Goal: Find specific page/section: Find specific page/section

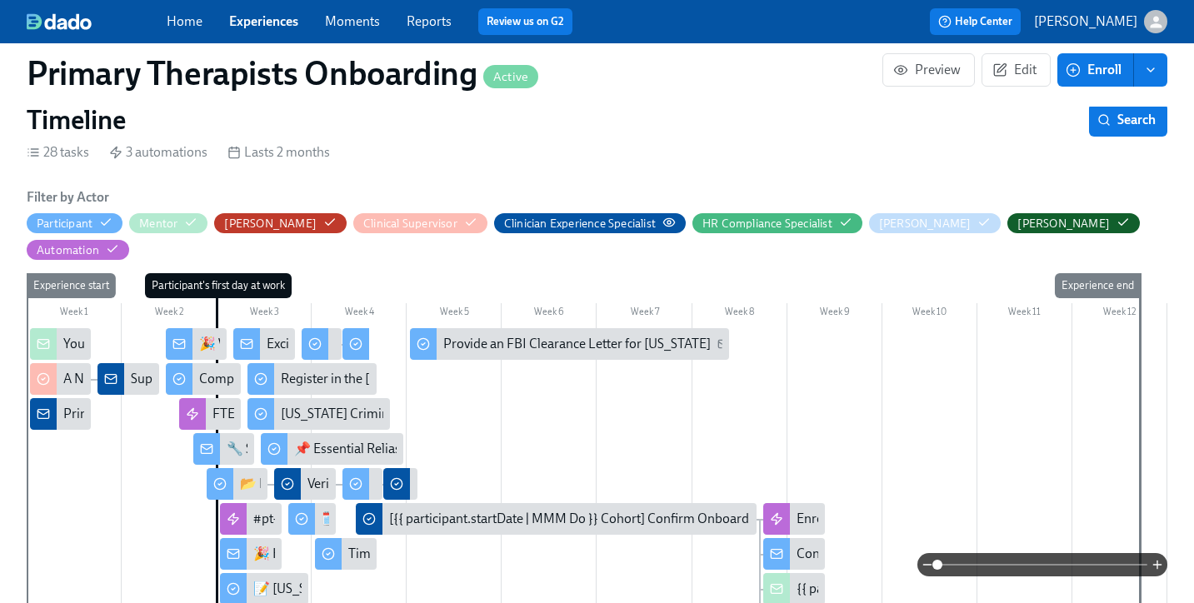
scroll to position [280, 0]
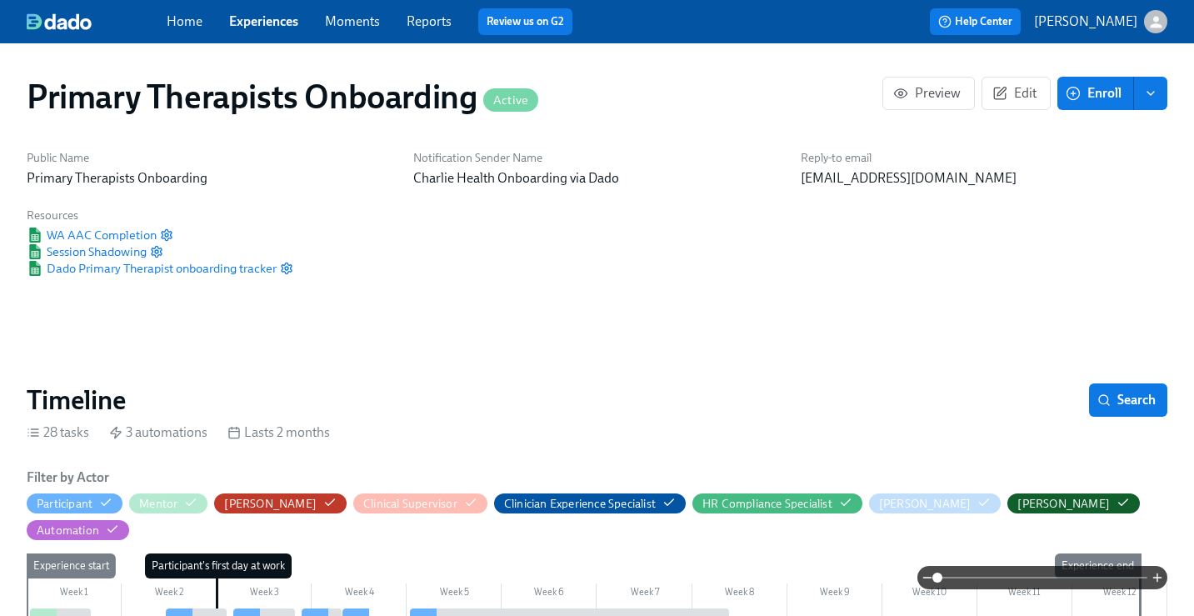
click at [273, 26] on link "Experiences" at bounding box center [263, 21] width 69 height 16
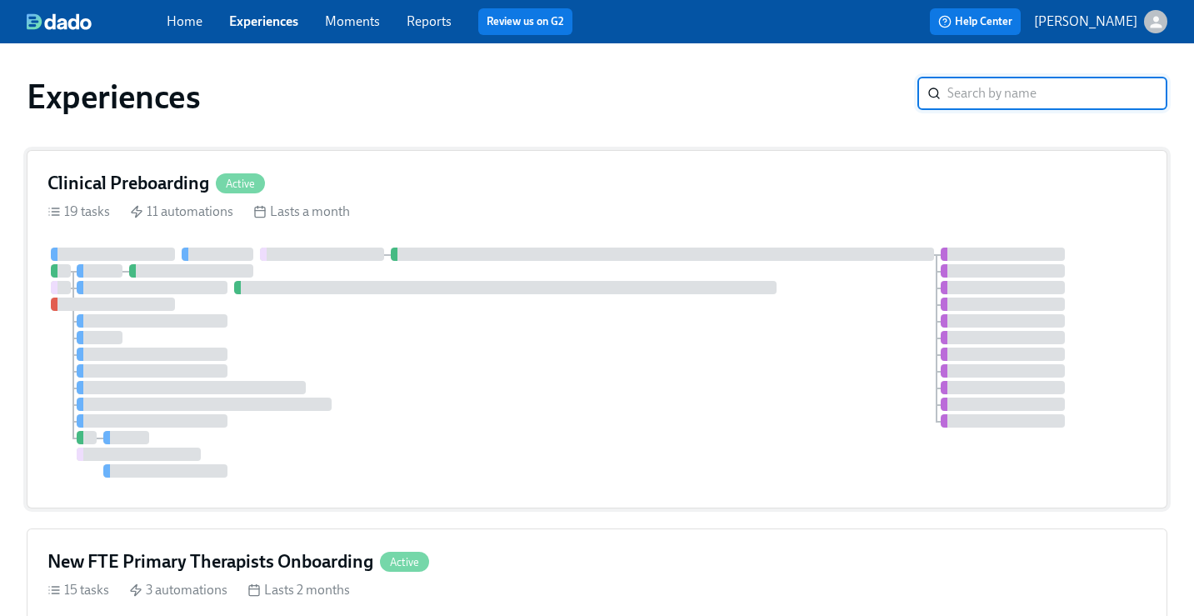
scroll to position [3, 0]
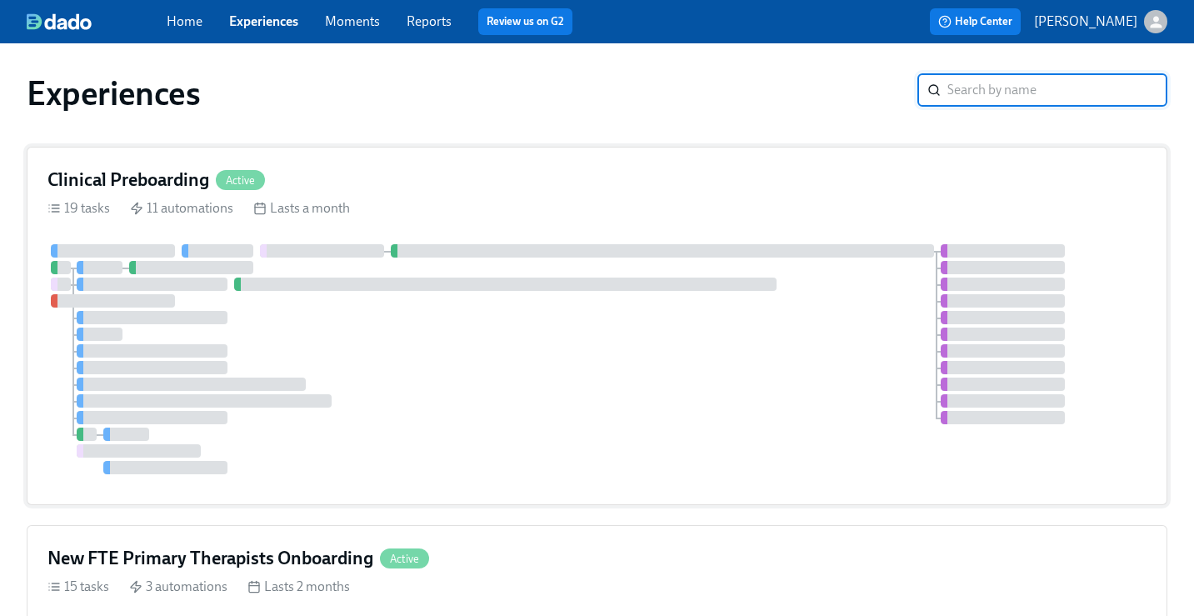
click at [186, 177] on h4 "Clinical Preboarding" at bounding box center [128, 179] width 162 height 25
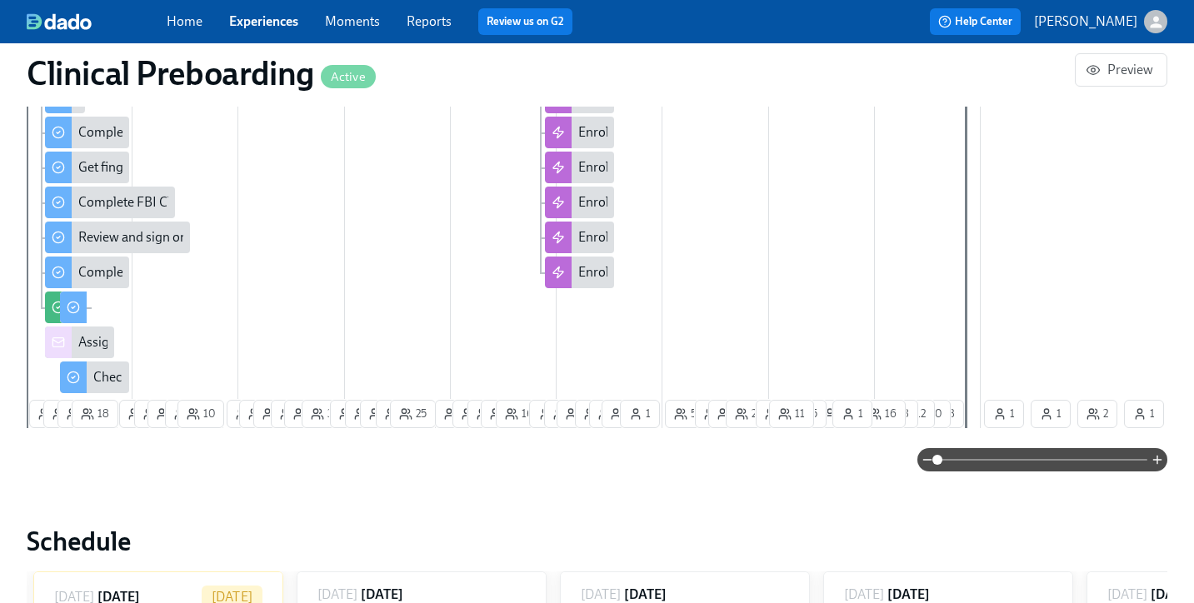
scroll to position [806, 0]
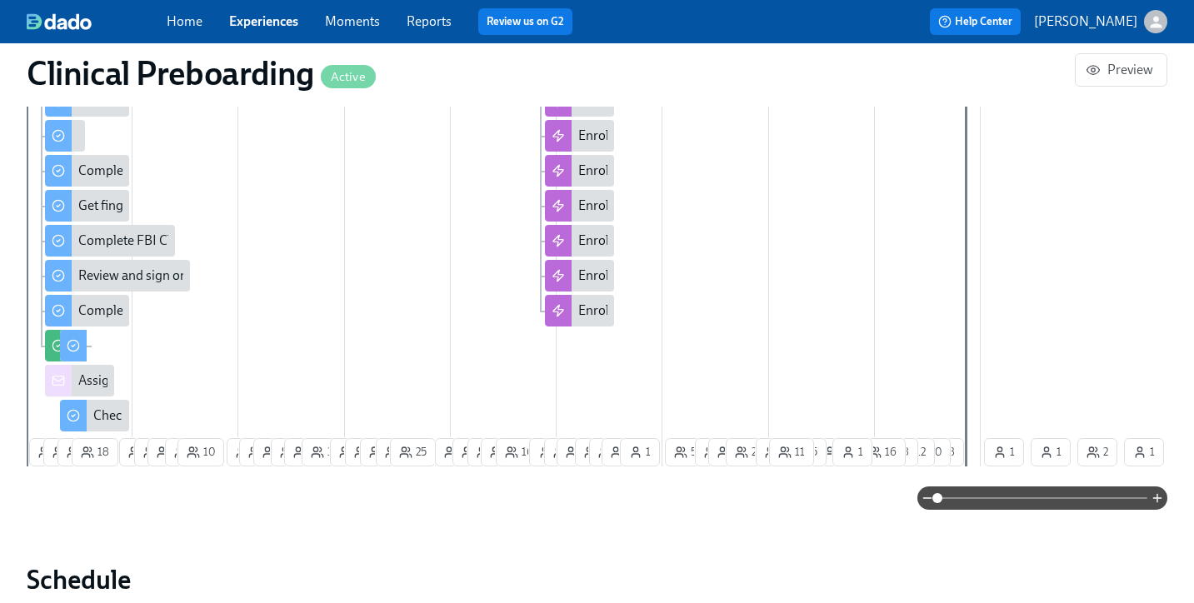
click at [269, 20] on link "Experiences" at bounding box center [263, 21] width 69 height 16
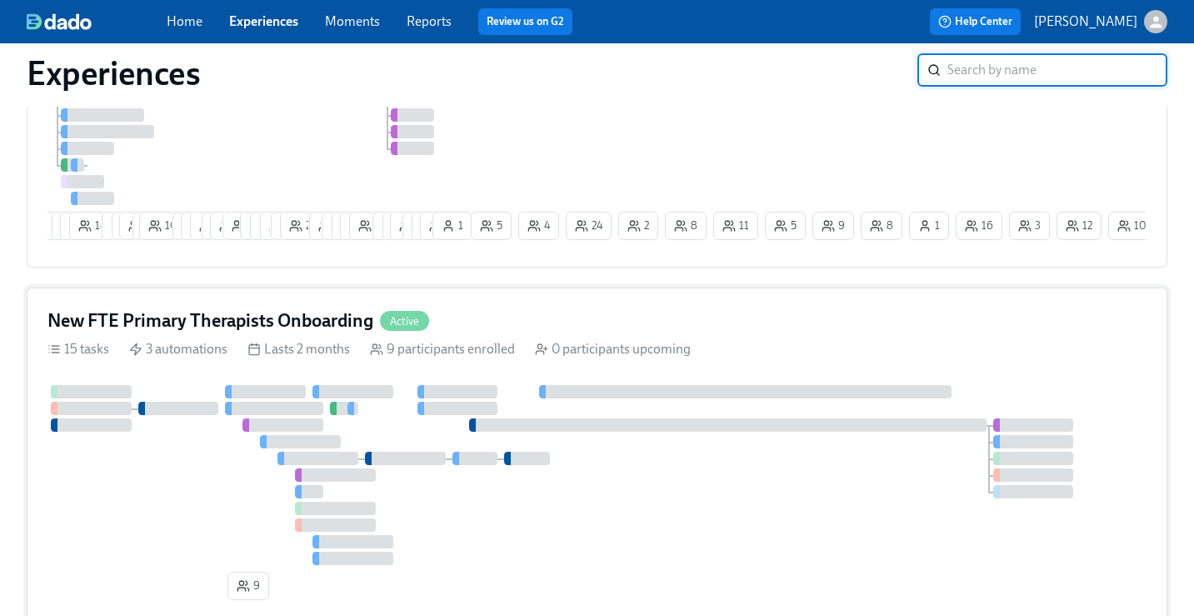
scroll to position [272, 0]
click at [237, 332] on h4 "New FTE Primary Therapists Onboarding" at bounding box center [210, 320] width 326 height 25
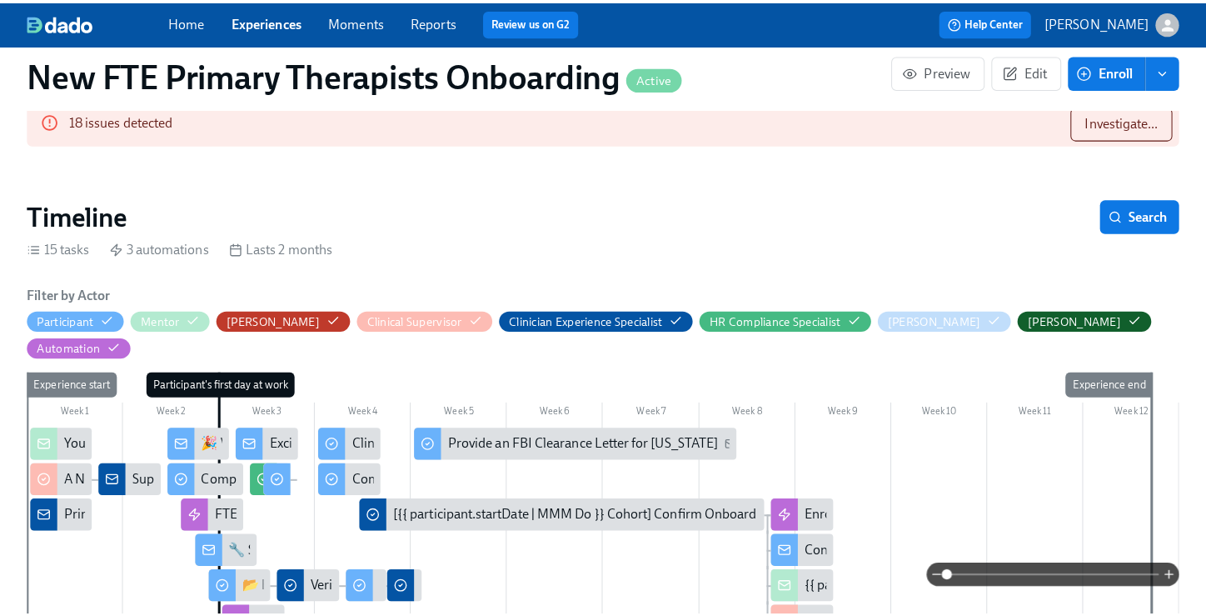
scroll to position [128, 0]
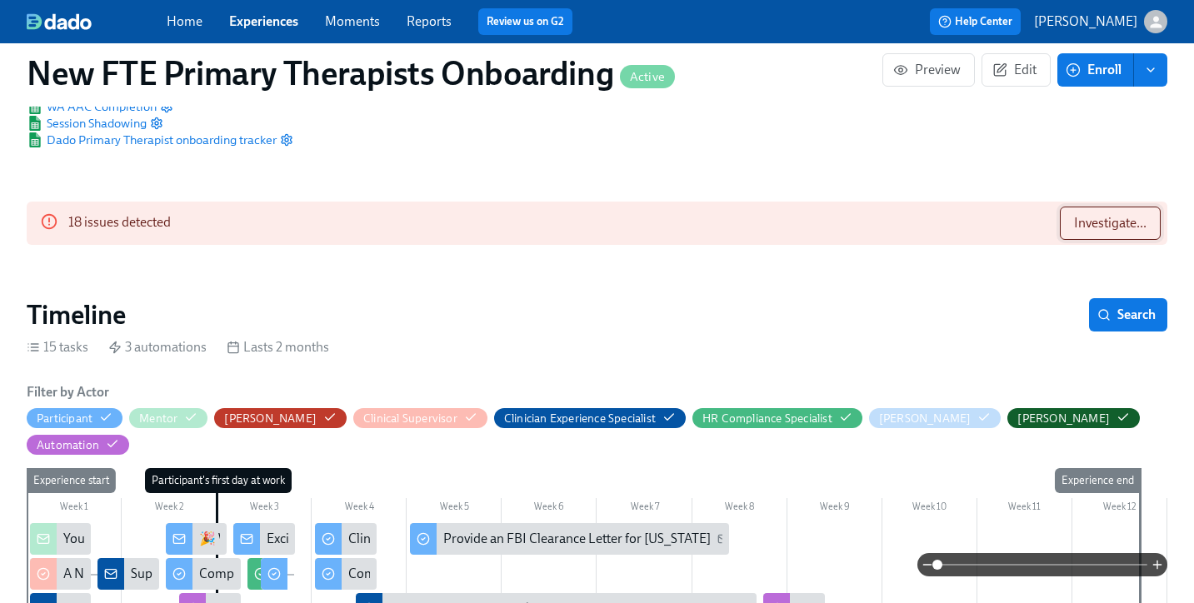
click at [1112, 222] on span "Investigate..." at bounding box center [1110, 223] width 72 height 17
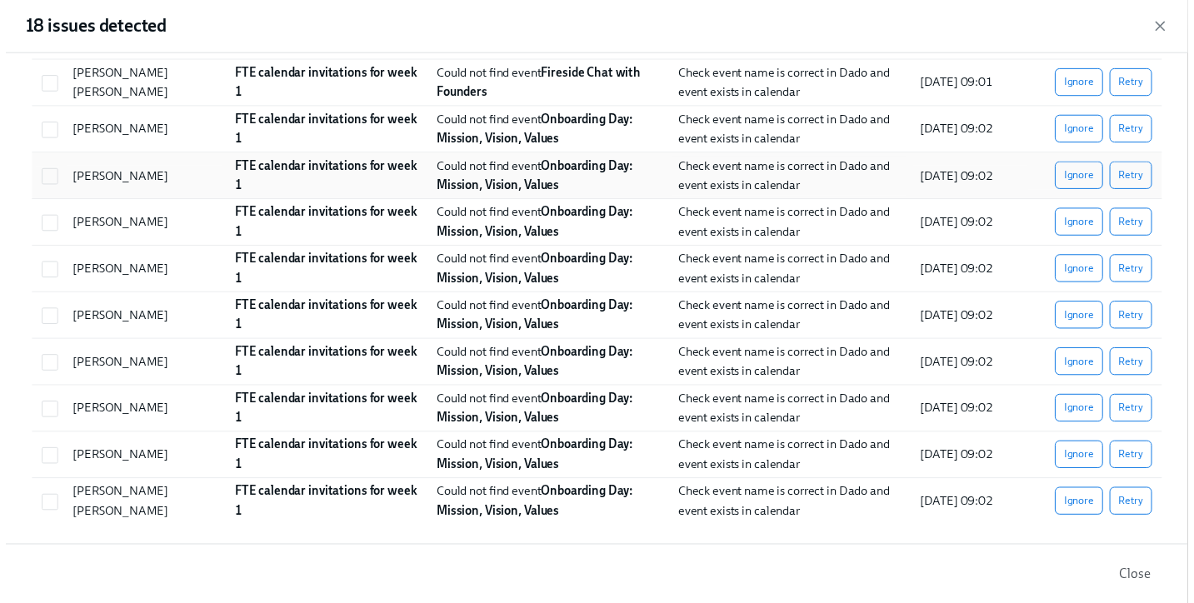
scroll to position [0, 0]
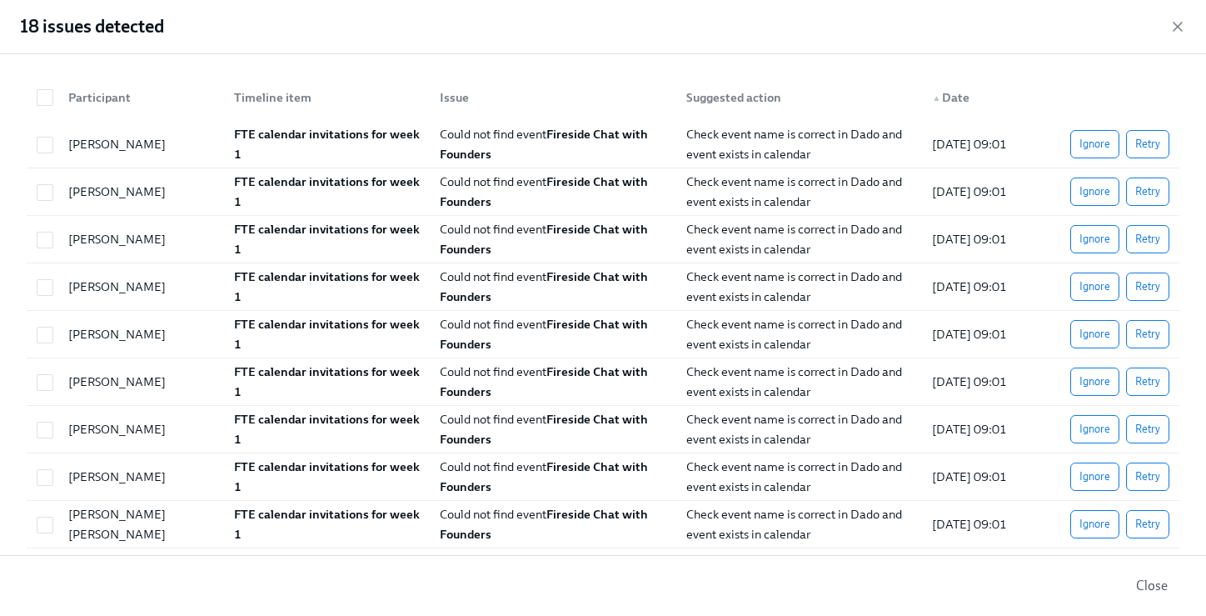
click at [1148, 579] on span "Close" at bounding box center [1152, 585] width 32 height 17
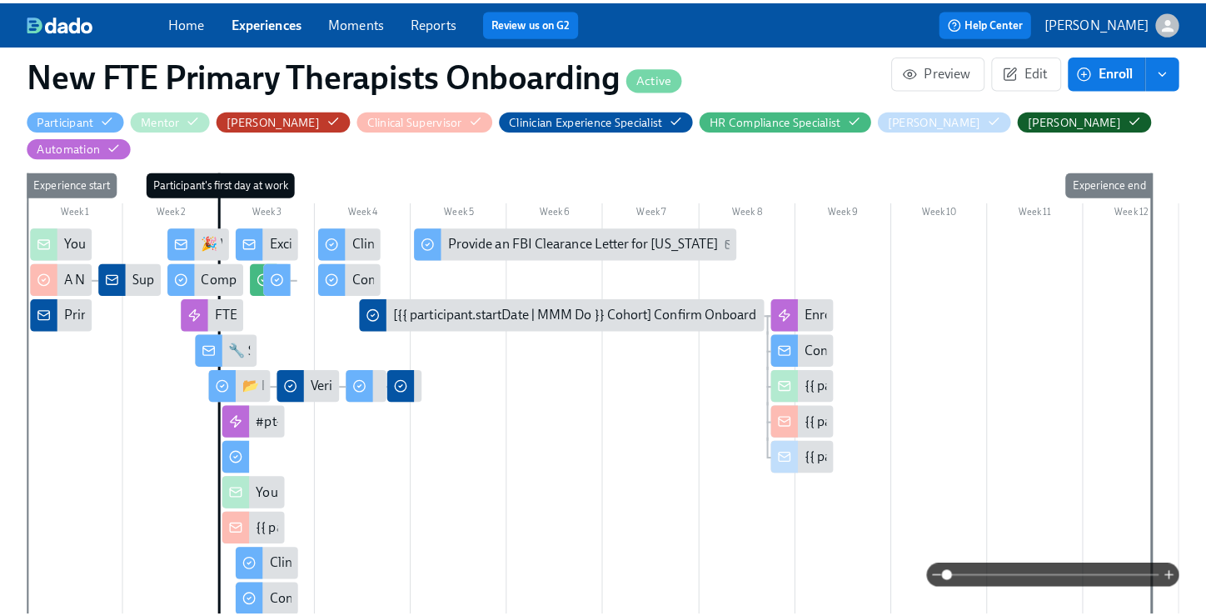
scroll to position [428, 0]
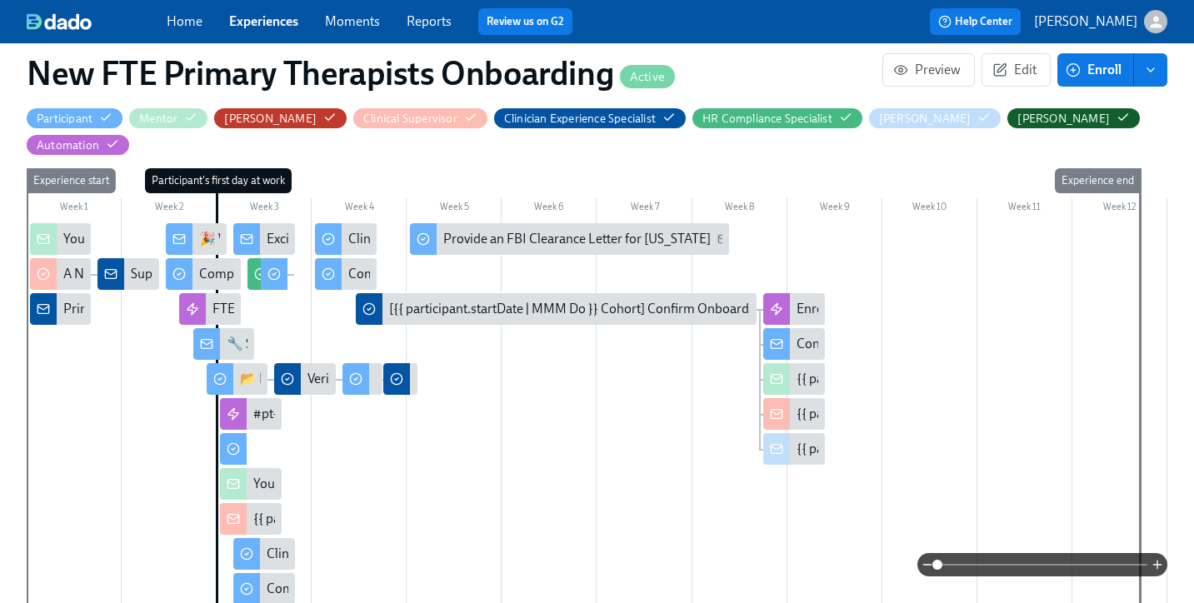
click at [63, 300] on div "Primary Therapists cleared to start" at bounding box center [160, 309] width 195 height 18
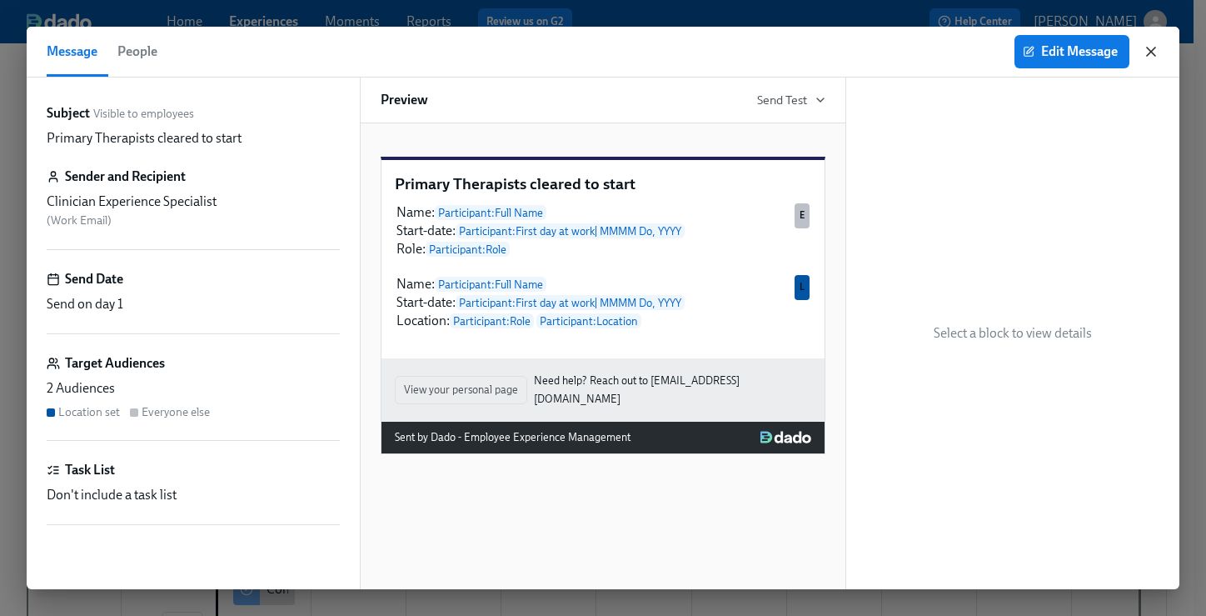
click at [1151, 54] on icon "button" at bounding box center [1151, 51] width 17 height 17
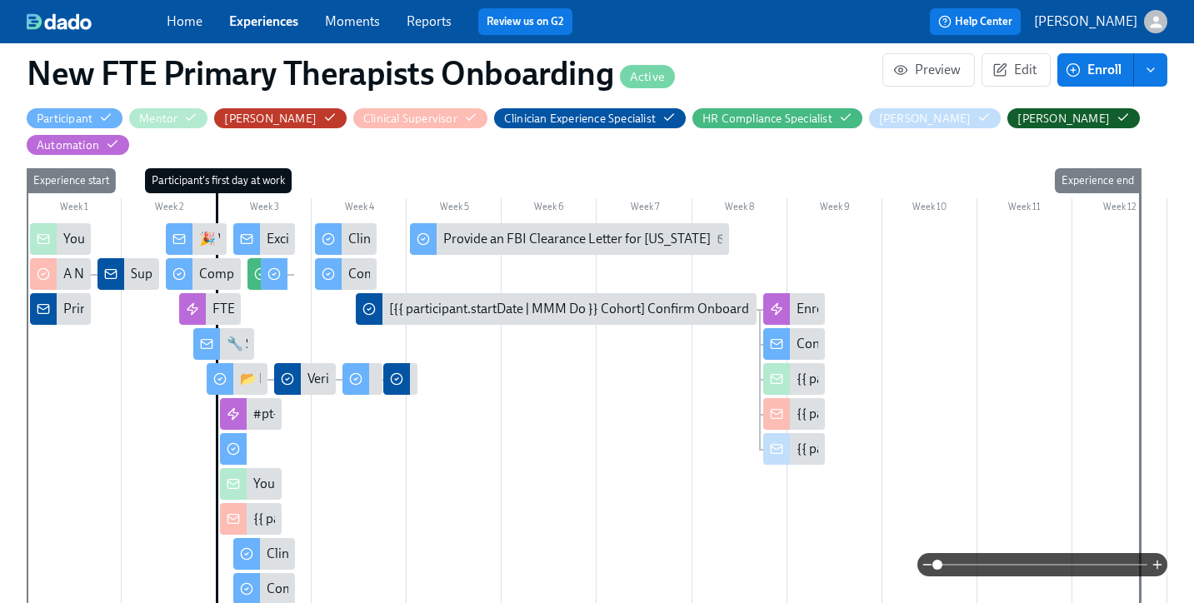
click at [192, 223] on div "🎉 Welcome to Charlie Health!" at bounding box center [196, 239] width 61 height 32
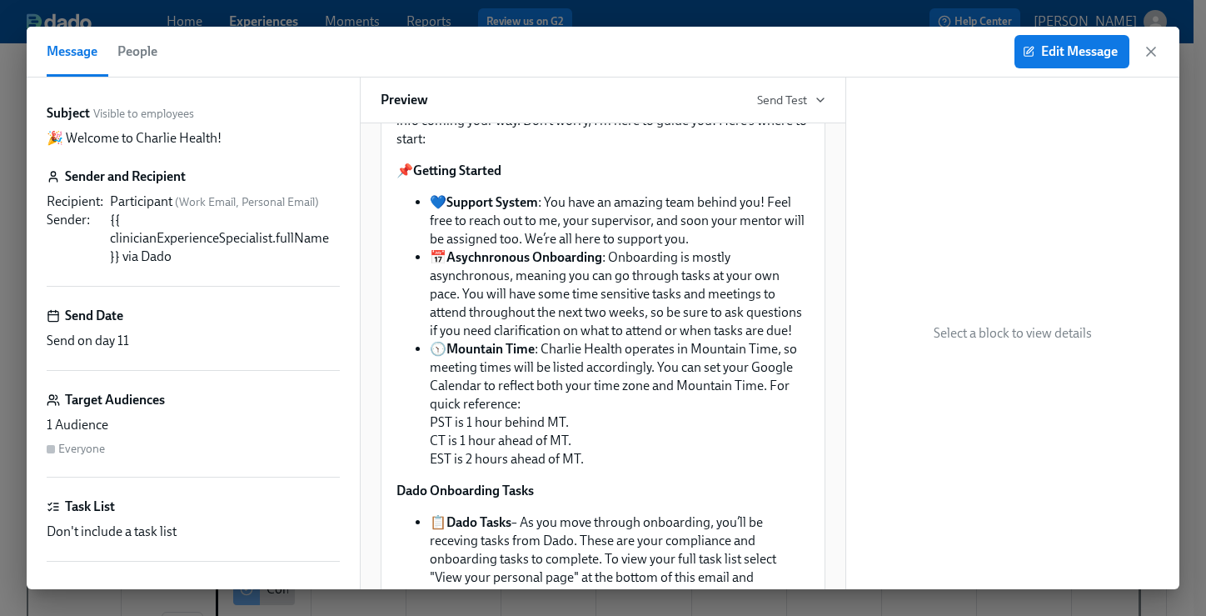
scroll to position [287, 0]
click at [1149, 54] on icon "button" at bounding box center [1151, 51] width 8 height 8
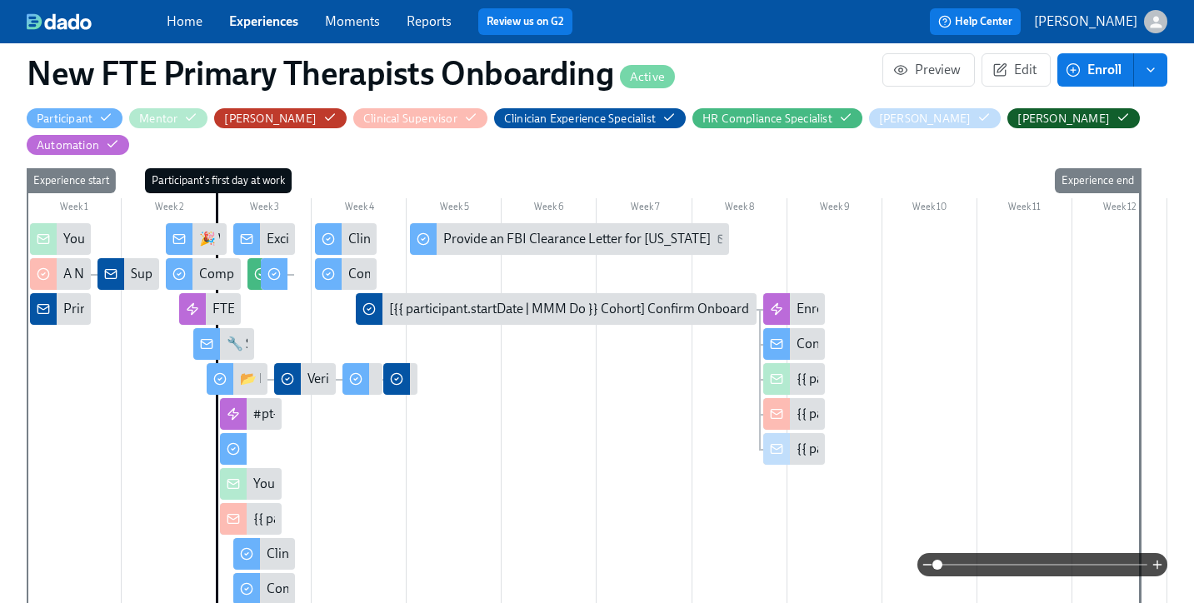
click at [220, 328] on div "🔧 Set Up Core Applications" at bounding box center [223, 344] width 61 height 32
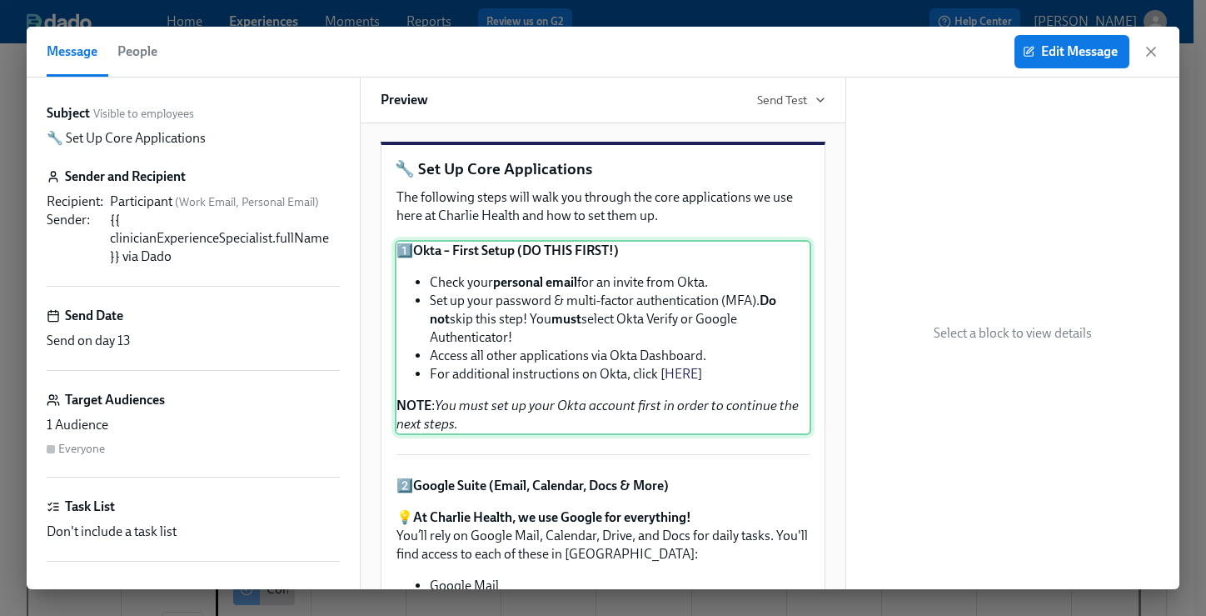
scroll to position [210, 0]
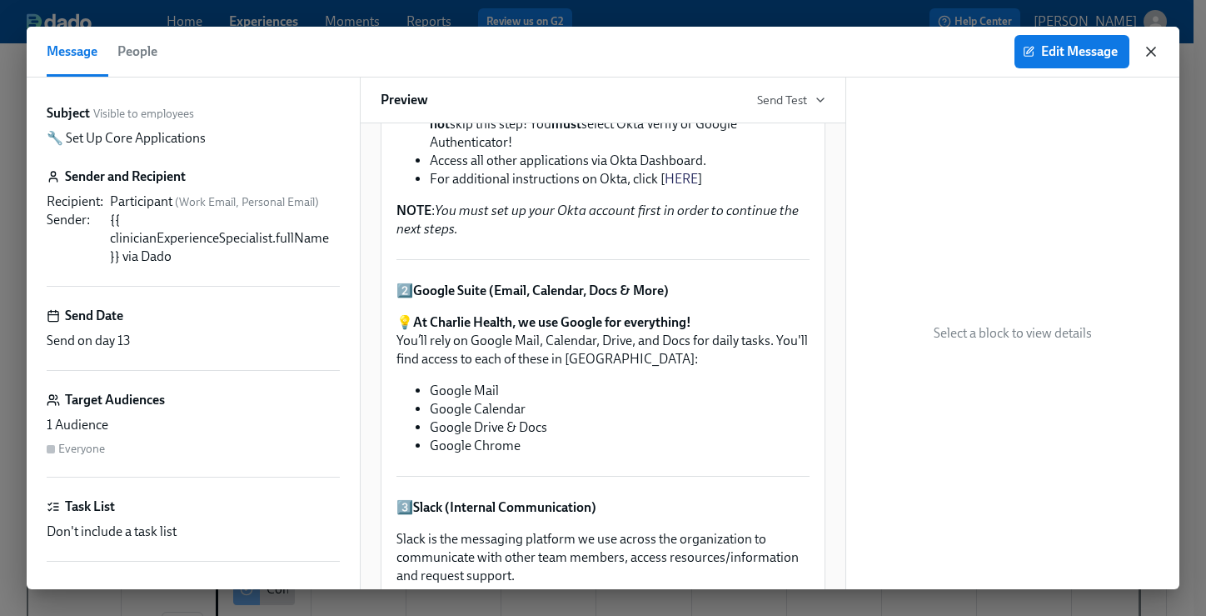
click at [1146, 51] on icon "button" at bounding box center [1151, 51] width 17 height 17
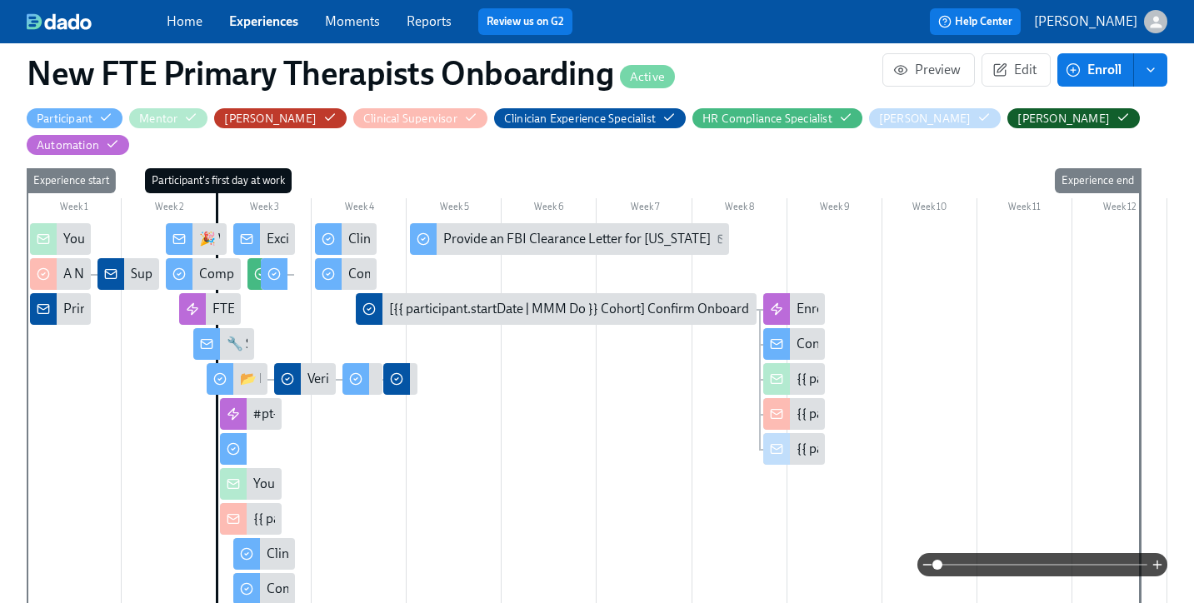
click at [191, 223] on div at bounding box center [179, 239] width 27 height 32
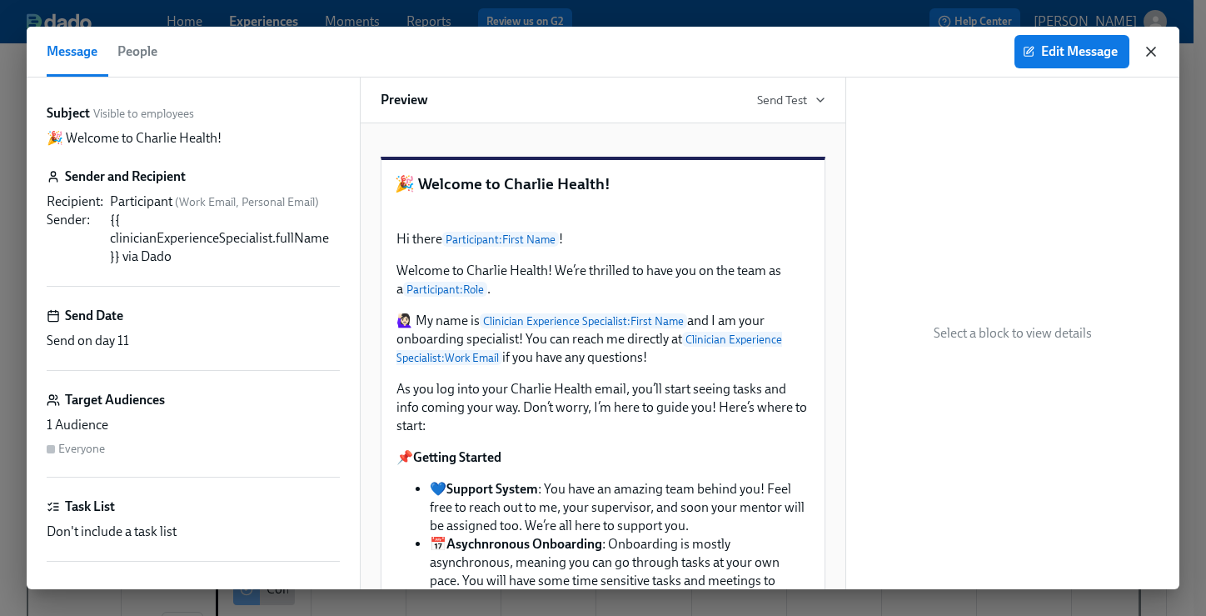
click at [1154, 52] on icon "button" at bounding box center [1151, 51] width 17 height 17
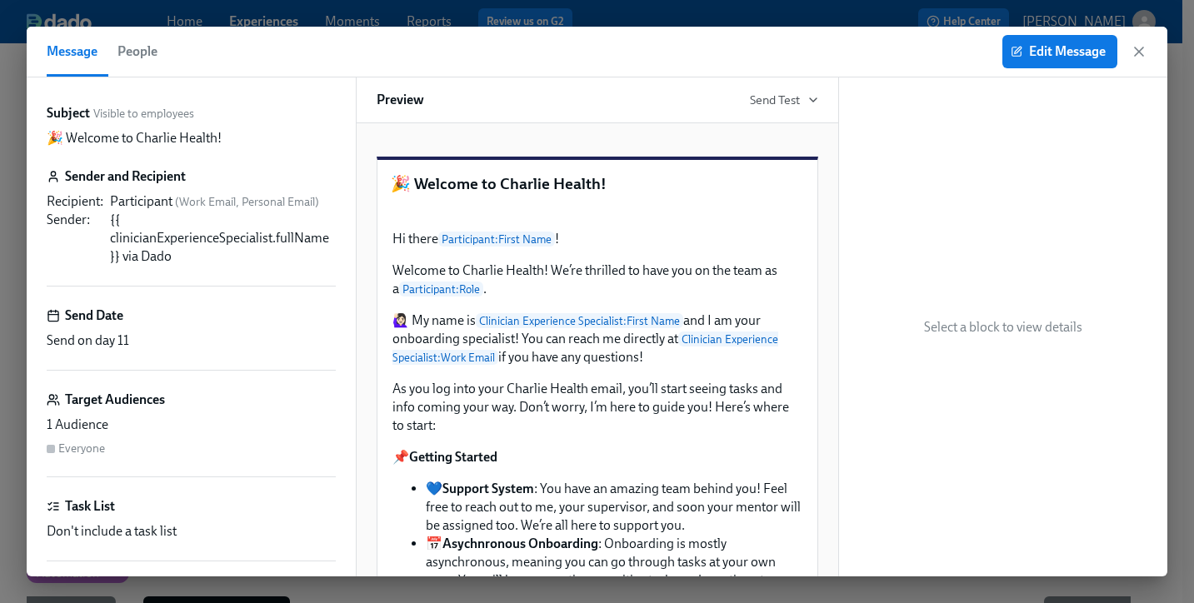
scroll to position [428, 0]
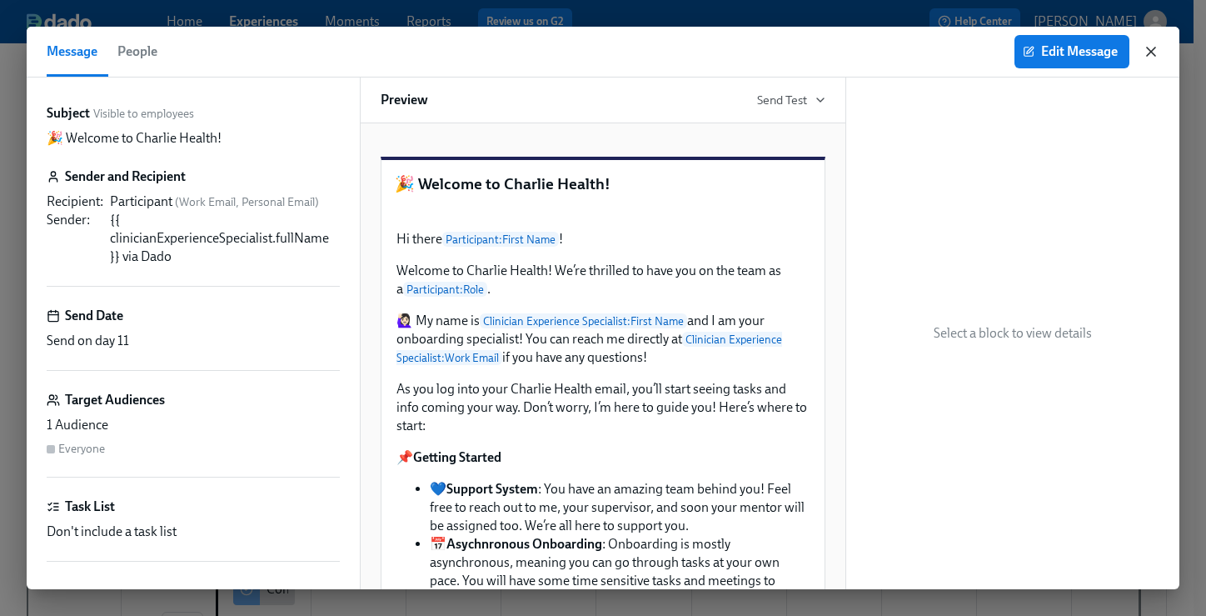
click at [1157, 45] on icon "button" at bounding box center [1151, 51] width 17 height 17
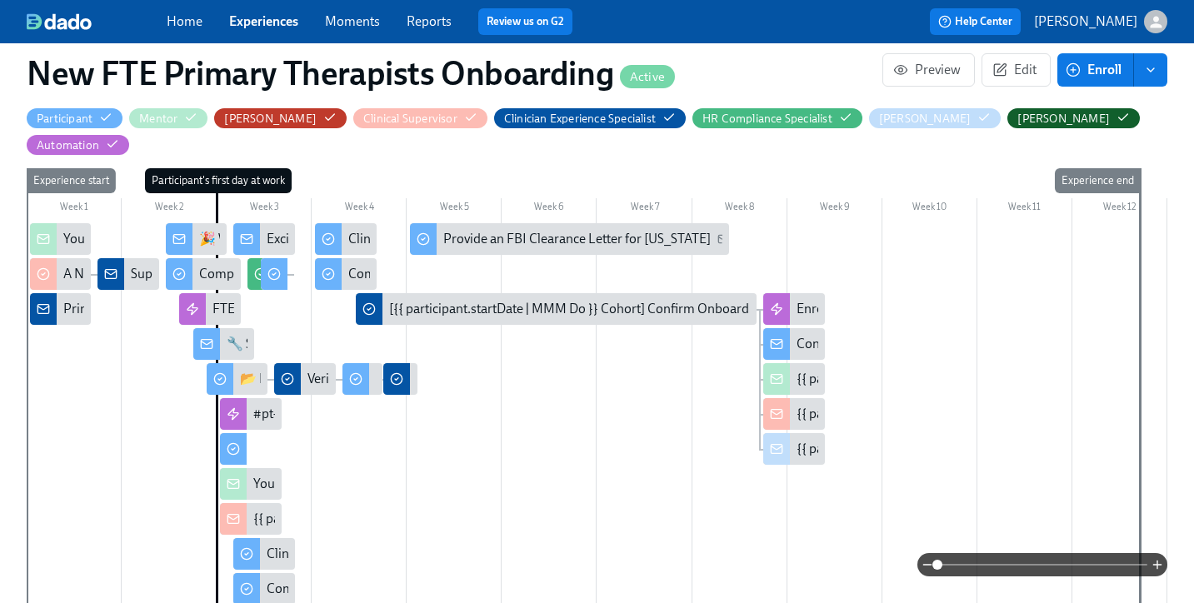
click at [252, 18] on link "Experiences" at bounding box center [263, 21] width 69 height 16
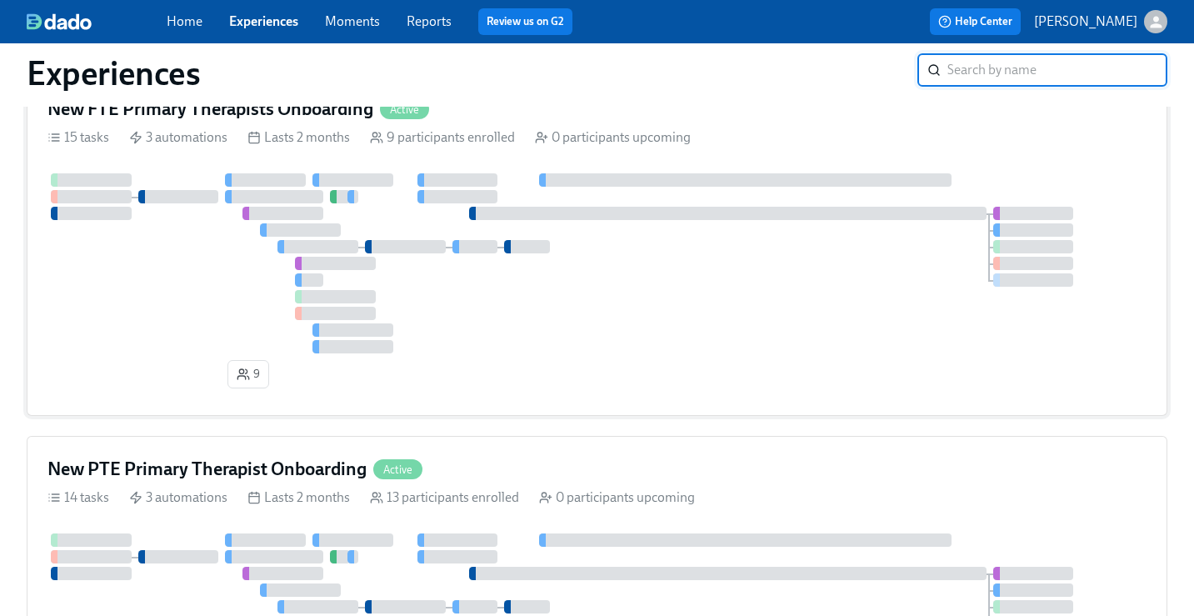
scroll to position [685, 0]
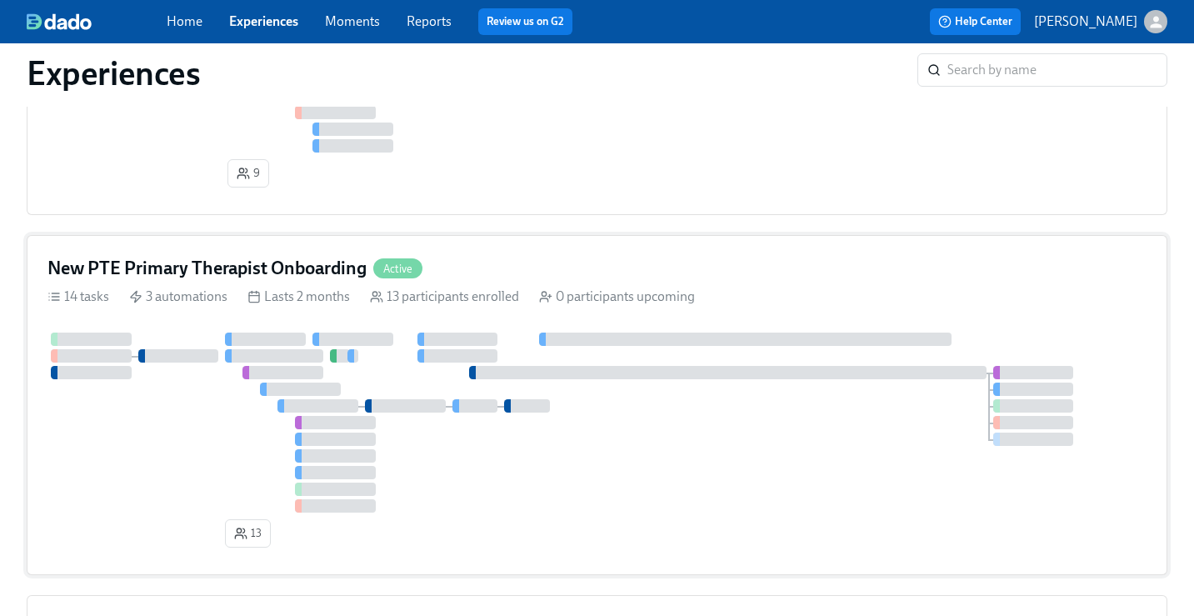
click at [259, 267] on h4 "New PTE Primary Therapist Onboarding" at bounding box center [206, 268] width 319 height 25
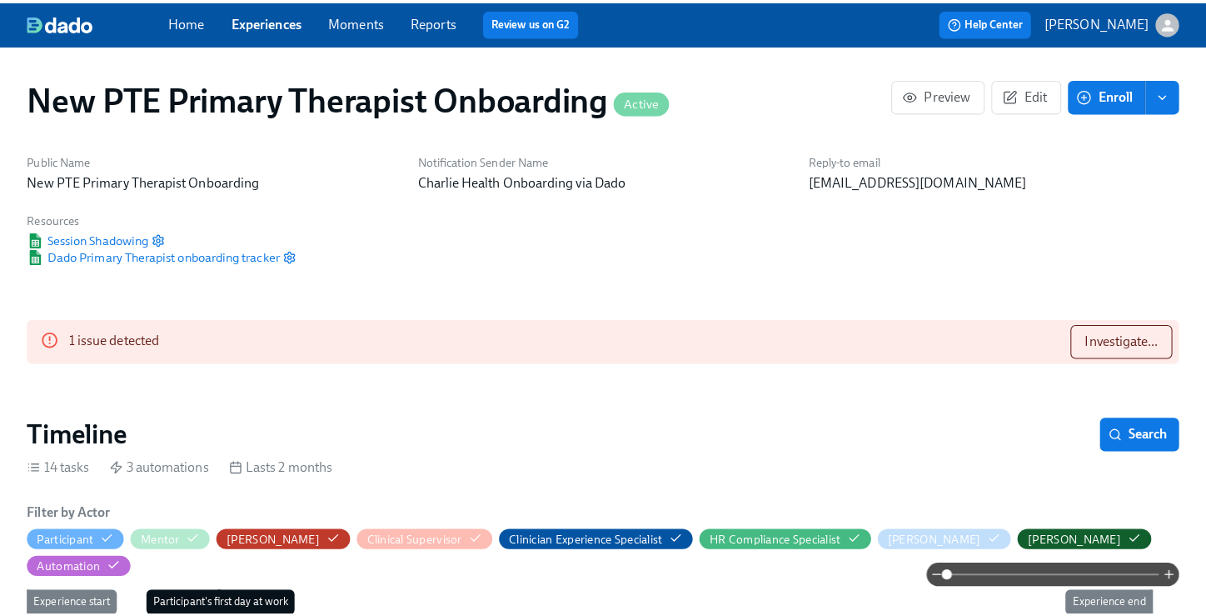
scroll to position [0, 520]
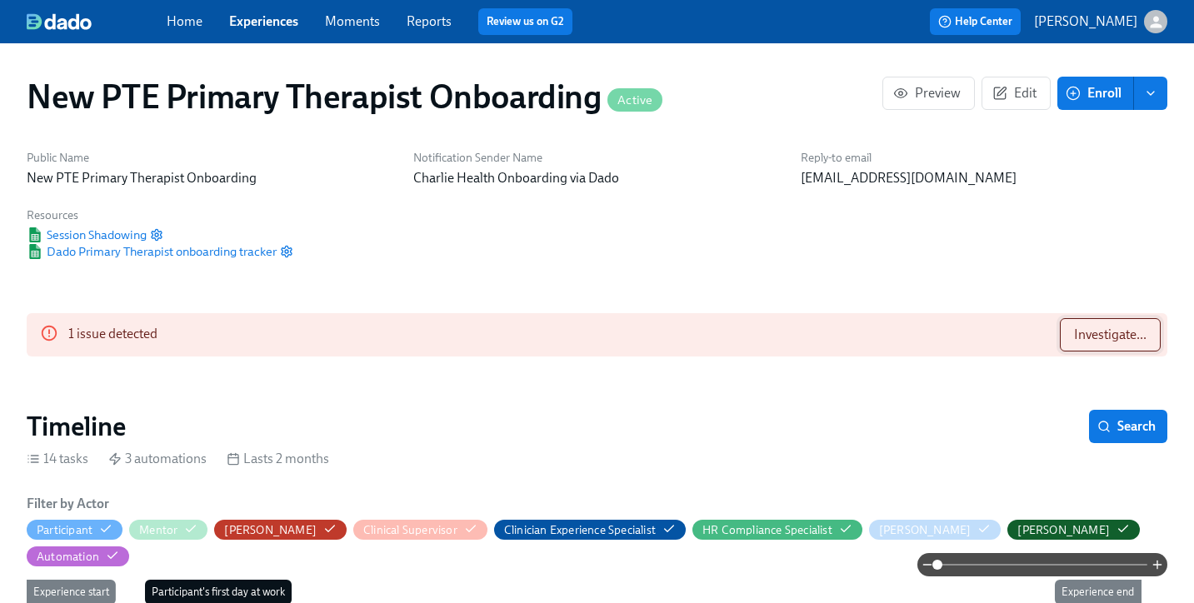
click at [1108, 324] on button "Investigate..." at bounding box center [1110, 334] width 101 height 33
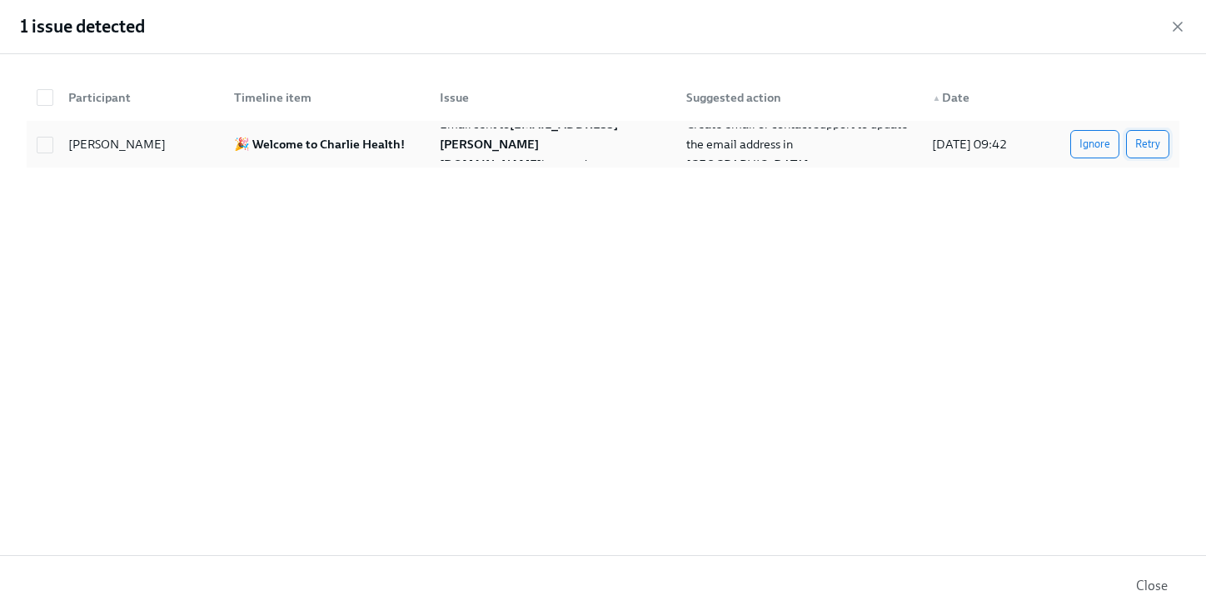
click at [1143, 147] on span "Retry" at bounding box center [1148, 144] width 25 height 17
click at [1156, 587] on span "Close" at bounding box center [1152, 585] width 32 height 17
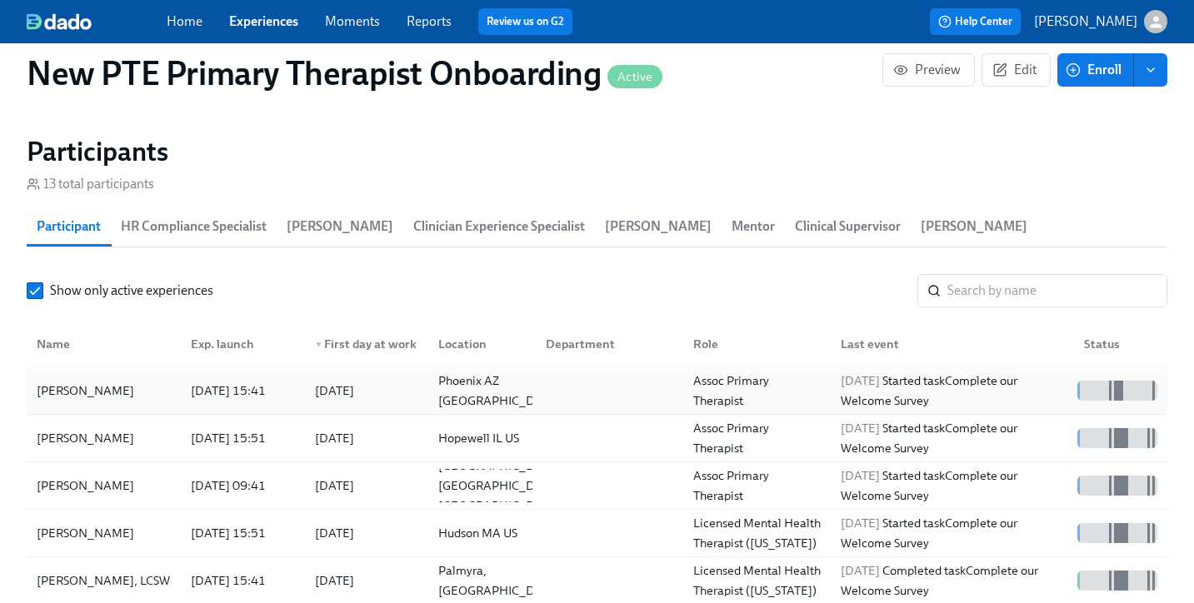
scroll to position [1529, 0]
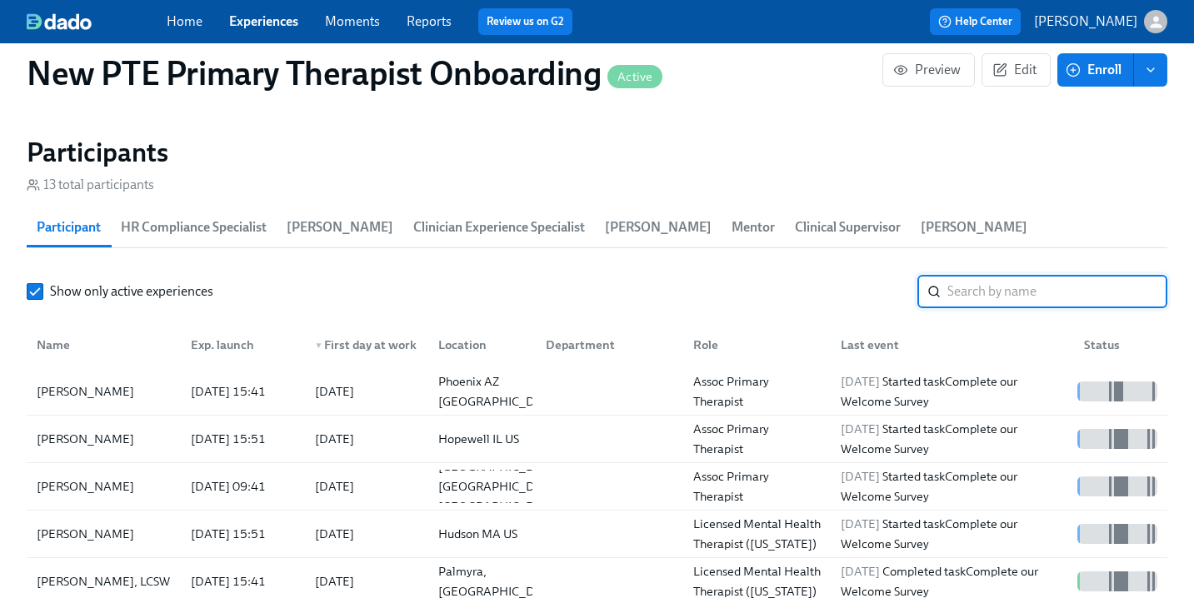
click at [1001, 275] on input "search" at bounding box center [1057, 291] width 220 height 33
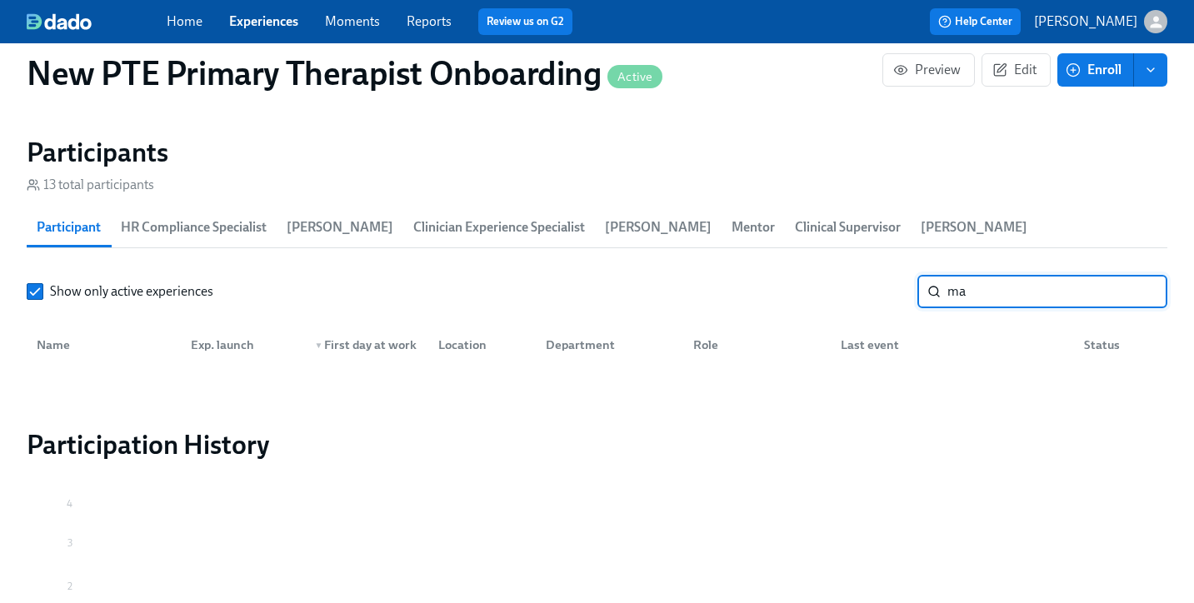
type input "m"
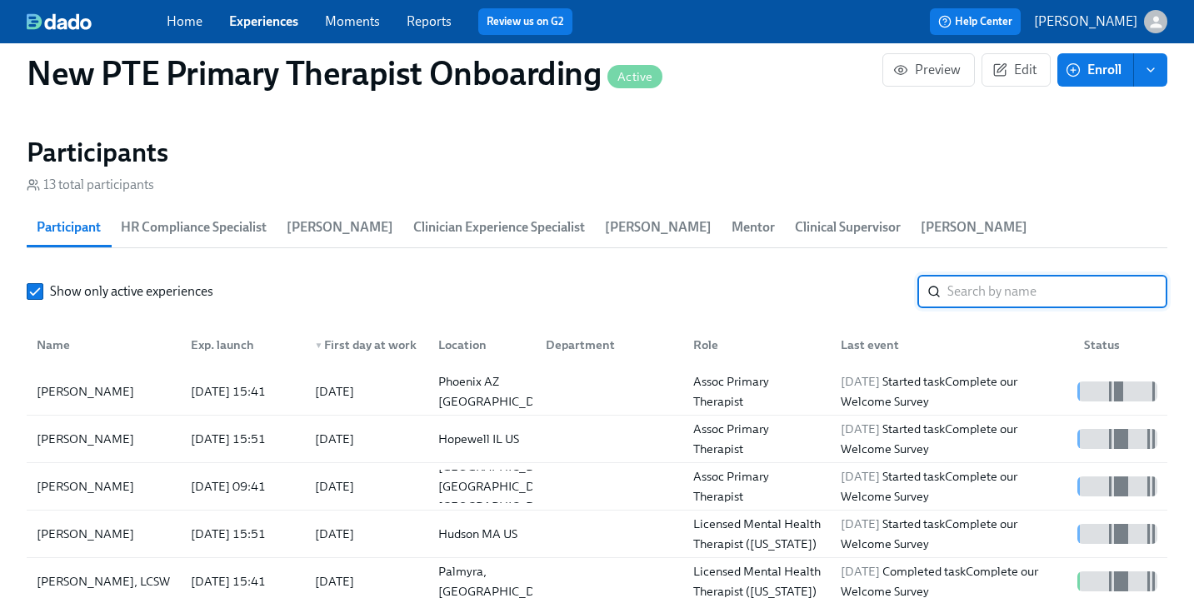
click at [247, 16] on link "Experiences" at bounding box center [263, 21] width 69 height 16
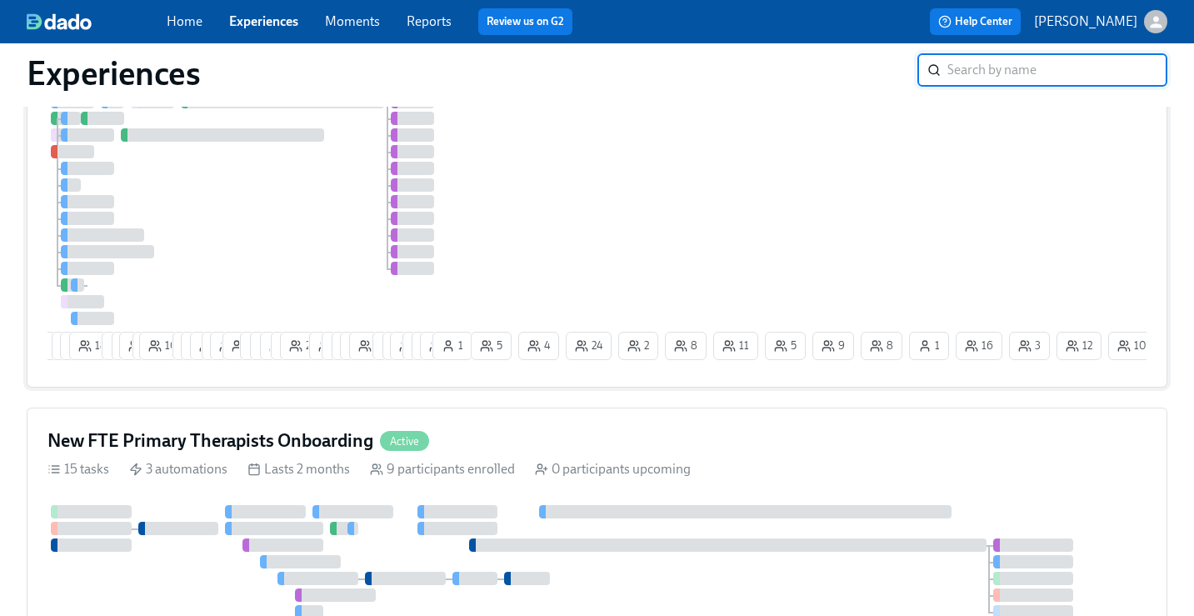
scroll to position [179, 0]
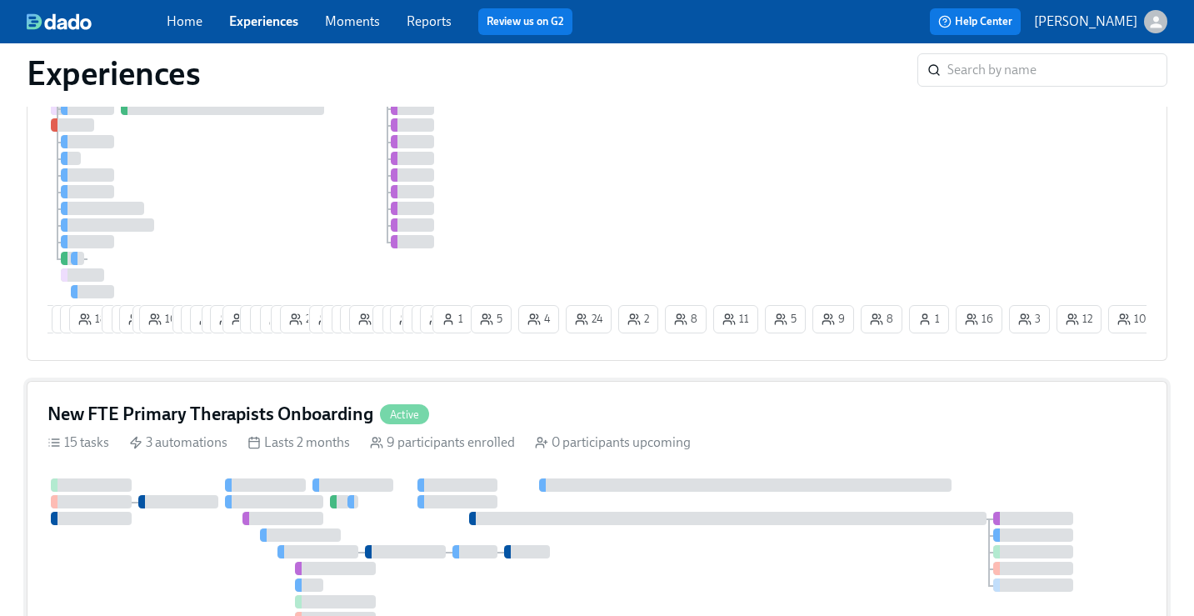
click at [267, 427] on h4 "New FTE Primary Therapists Onboarding" at bounding box center [210, 414] width 326 height 25
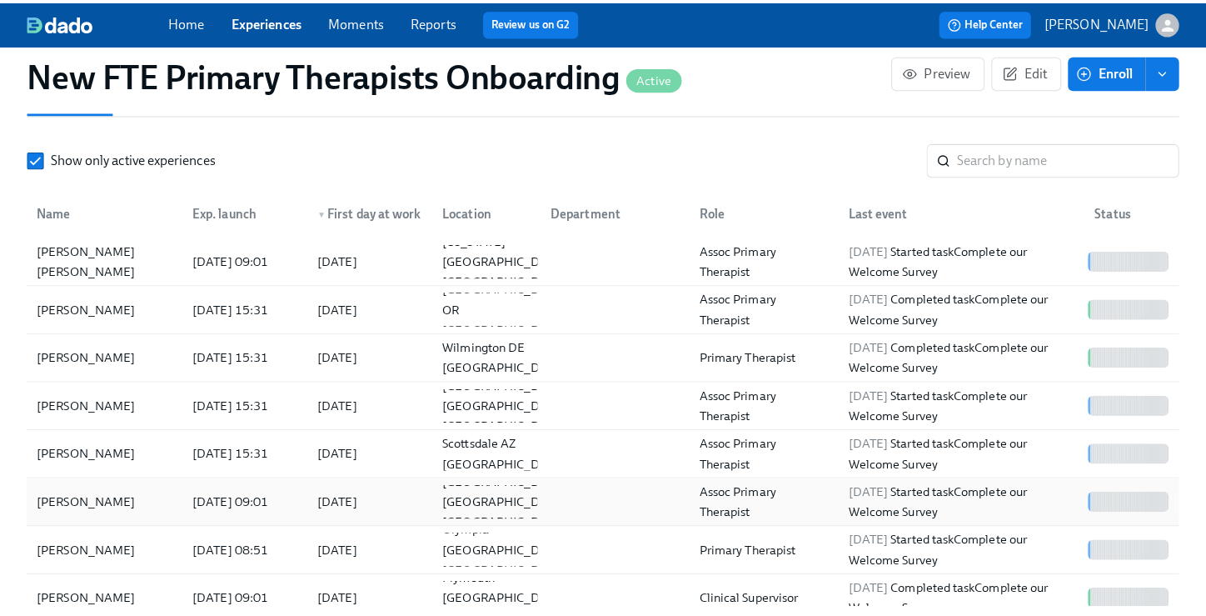
scroll to position [1677, 0]
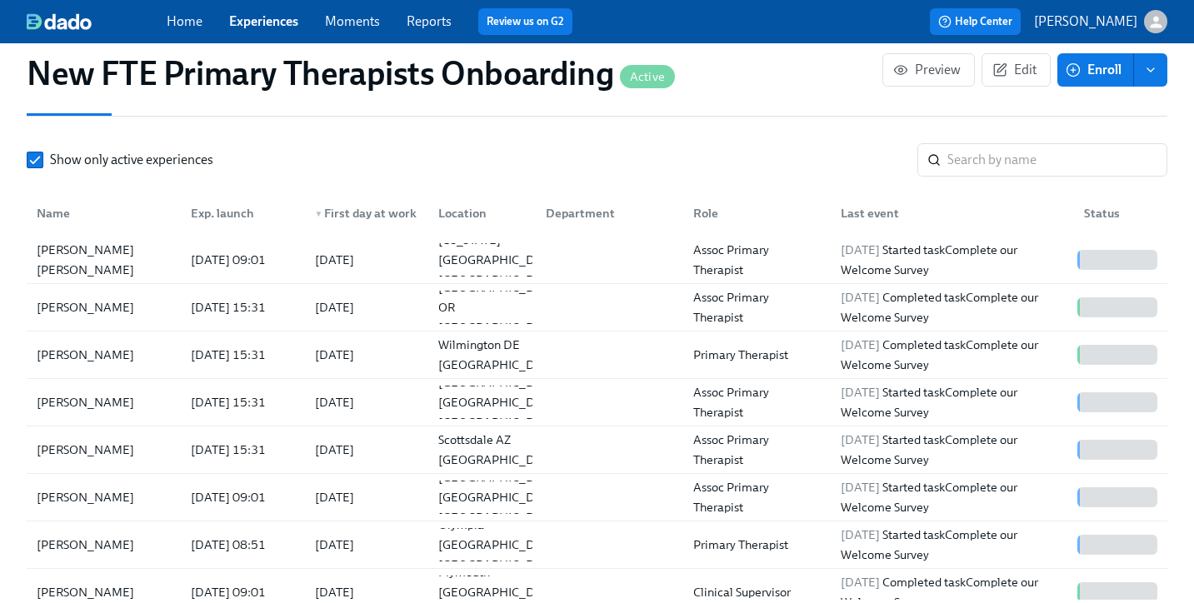
click at [1001, 114] on section "Participants 9 total participants Participant Mentor Clinical Supervisor HR Com…" at bounding box center [597, 305] width 1141 height 602
click at [998, 143] on input "search" at bounding box center [1057, 159] width 220 height 33
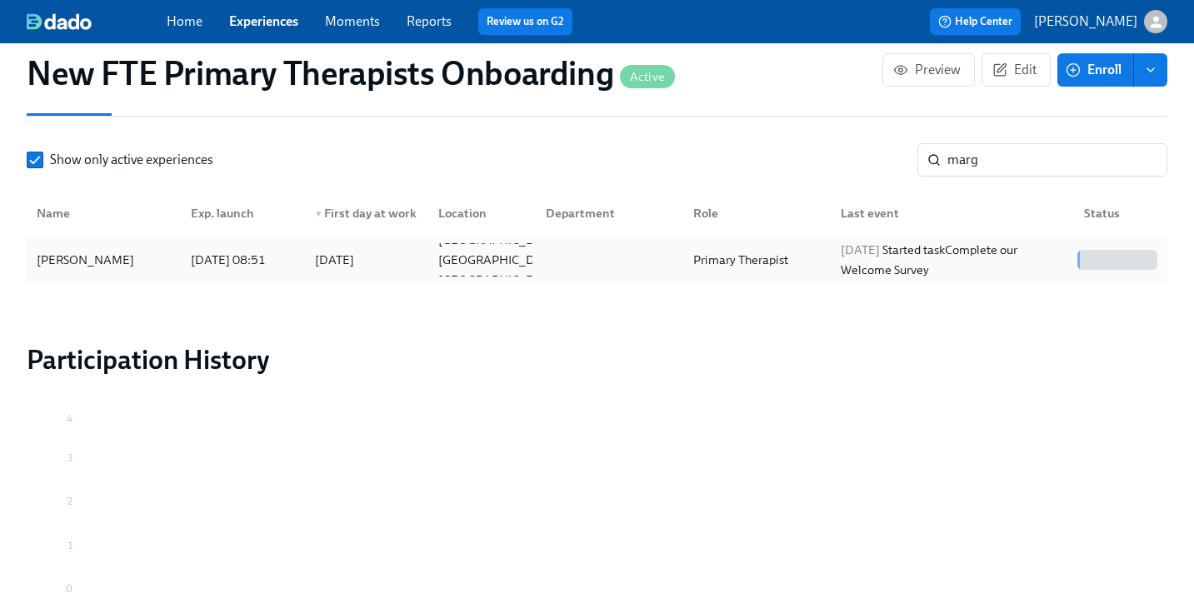
click at [135, 250] on div "[PERSON_NAME]" at bounding box center [85, 260] width 111 height 20
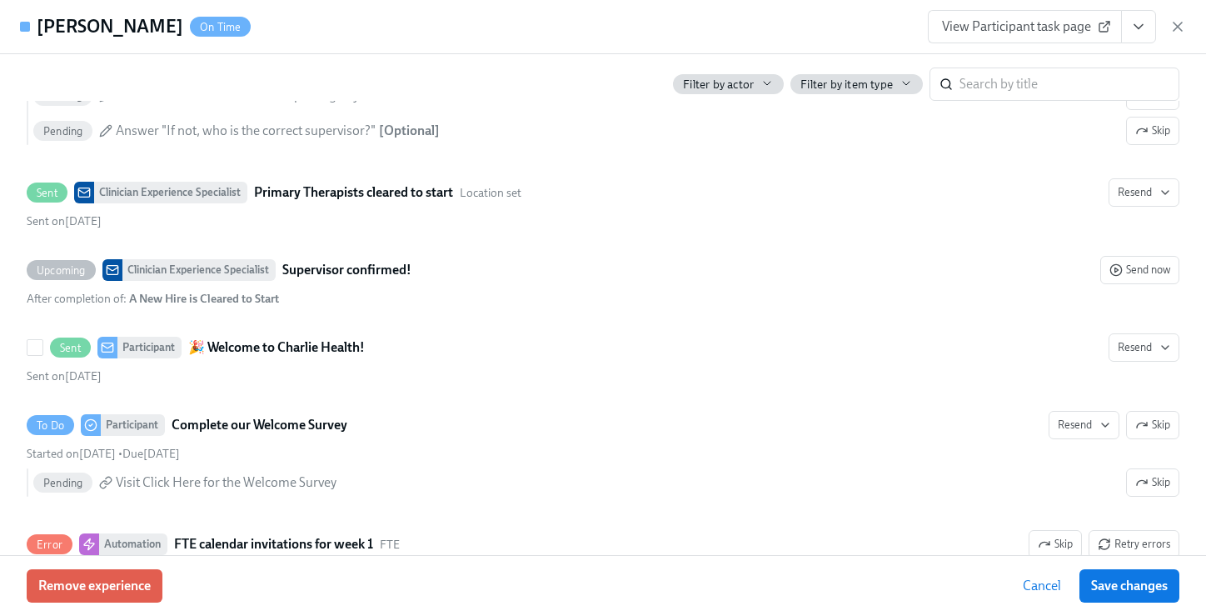
scroll to position [906, 0]
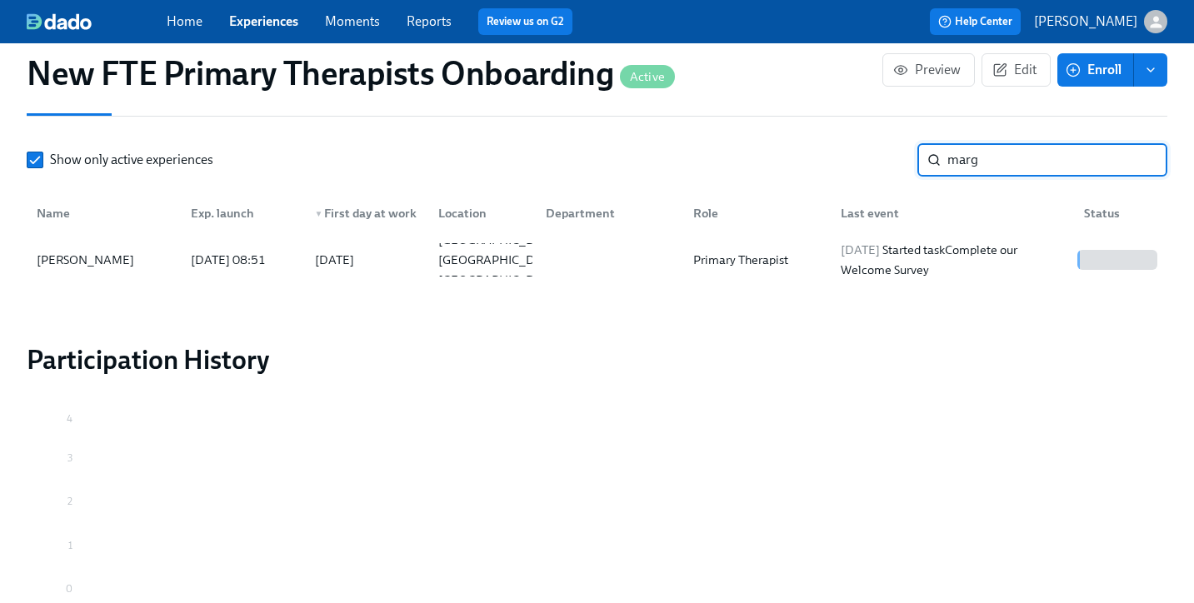
click at [1009, 146] on input "marg" at bounding box center [1057, 159] width 220 height 33
type input "m"
type input "[PERSON_NAME] tr"
click at [80, 240] on div "[PERSON_NAME] [PERSON_NAME]" at bounding box center [103, 260] width 147 height 40
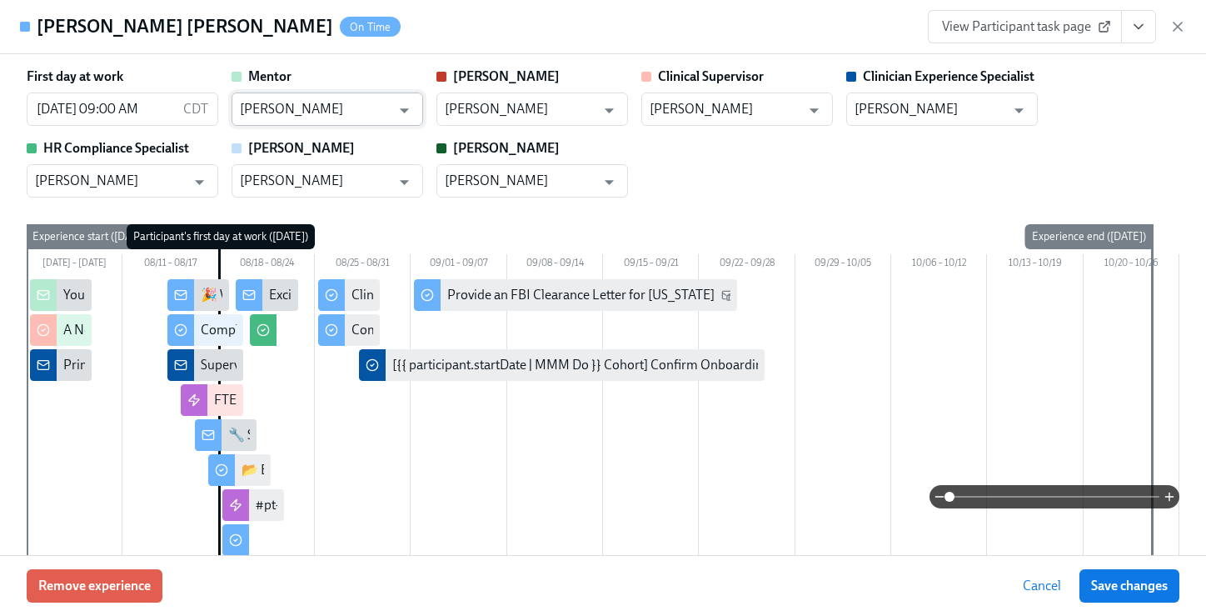
click at [332, 96] on input "[PERSON_NAME]" at bounding box center [315, 108] width 151 height 33
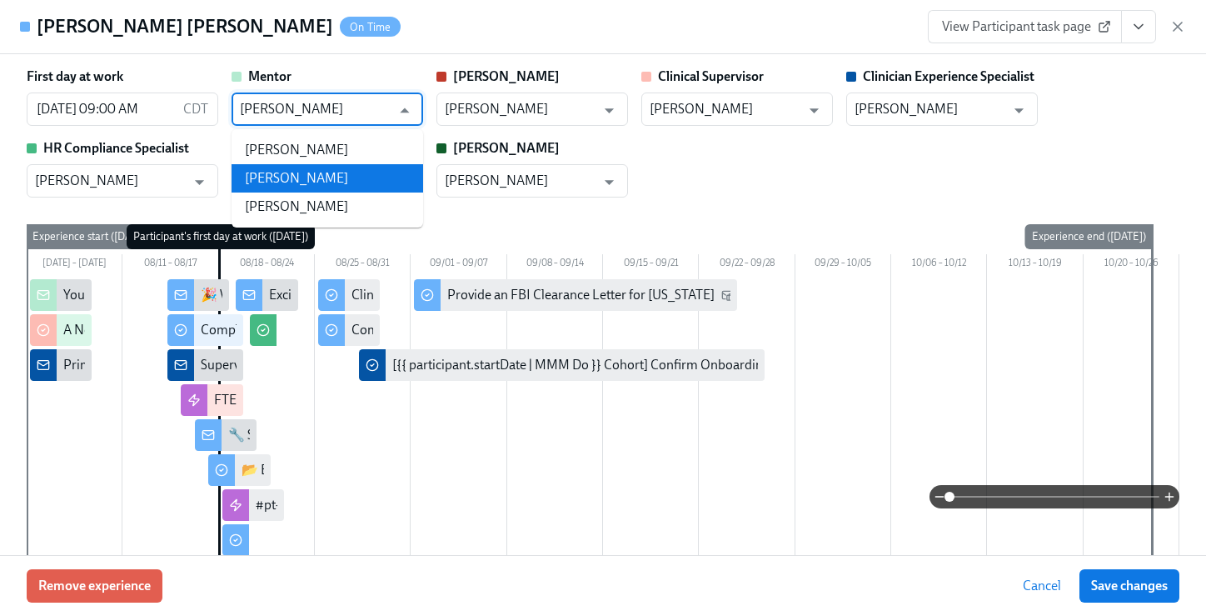
click at [325, 172] on li "[PERSON_NAME]" at bounding box center [328, 178] width 192 height 28
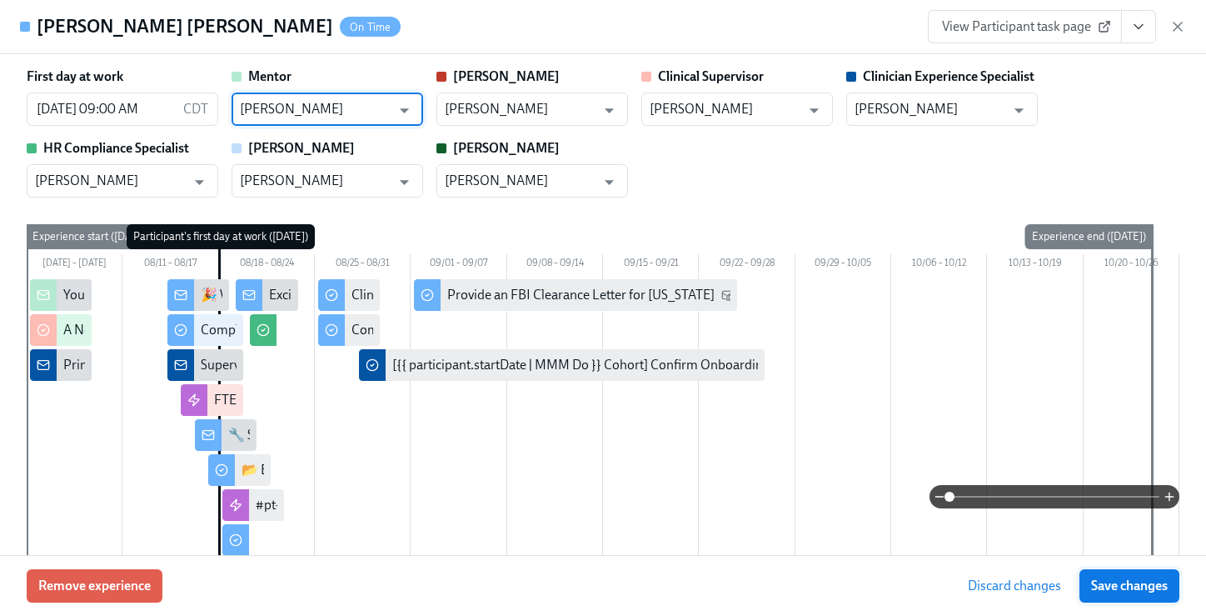
type input "[PERSON_NAME]"
click at [1136, 575] on button "Save changes" at bounding box center [1130, 585] width 100 height 33
type input "[PERSON_NAME]"
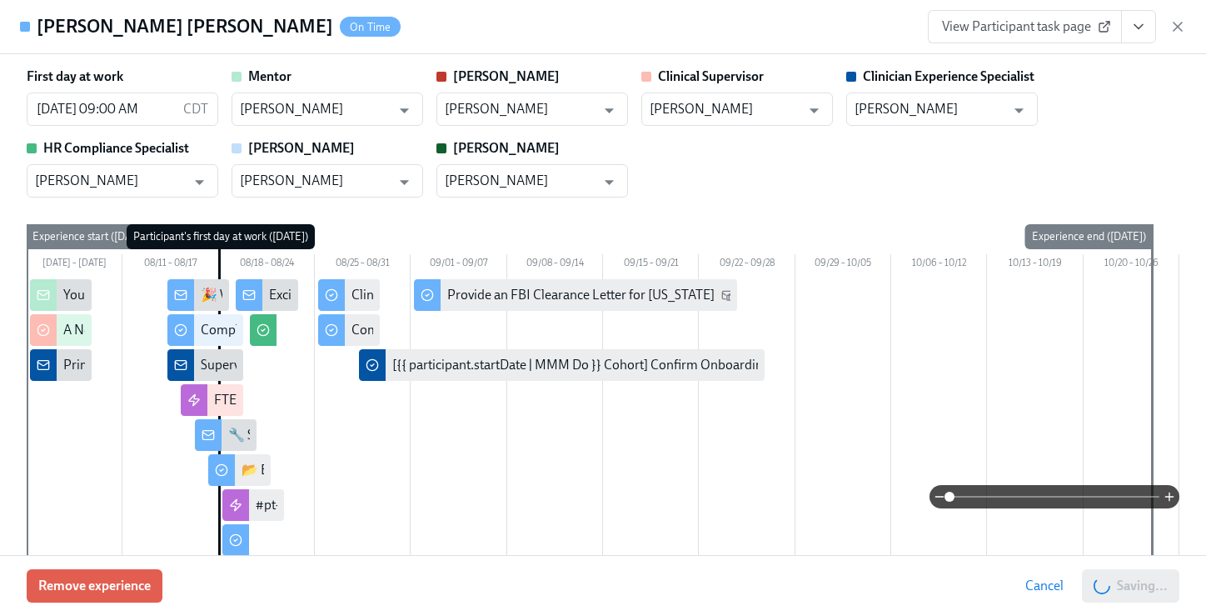
scroll to position [0, 1040]
